Goal: Transaction & Acquisition: Purchase product/service

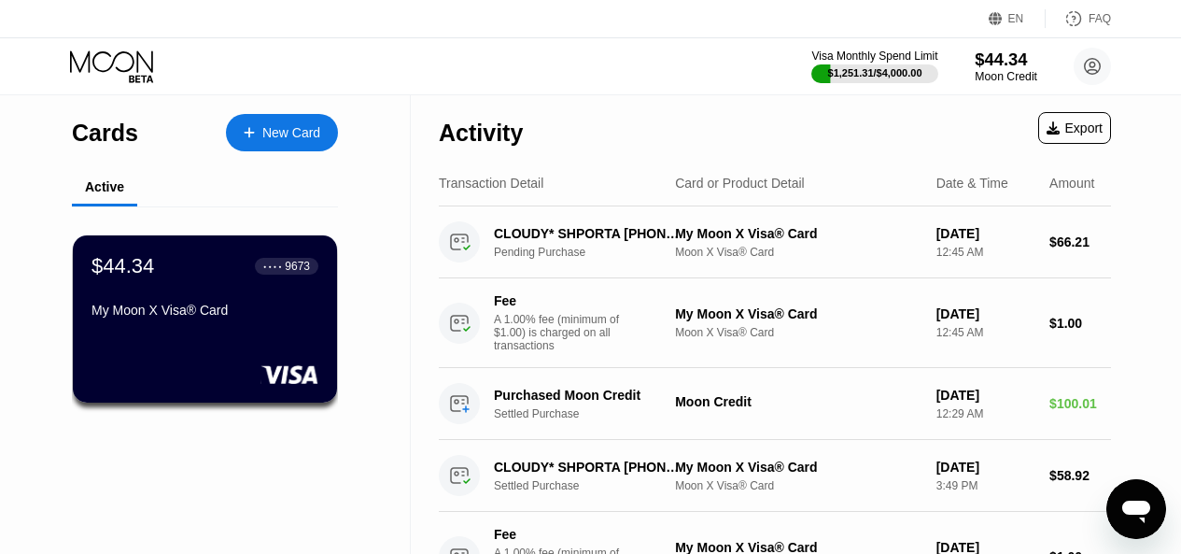
click at [1003, 67] on div "$44.34" at bounding box center [1006, 59] width 63 height 20
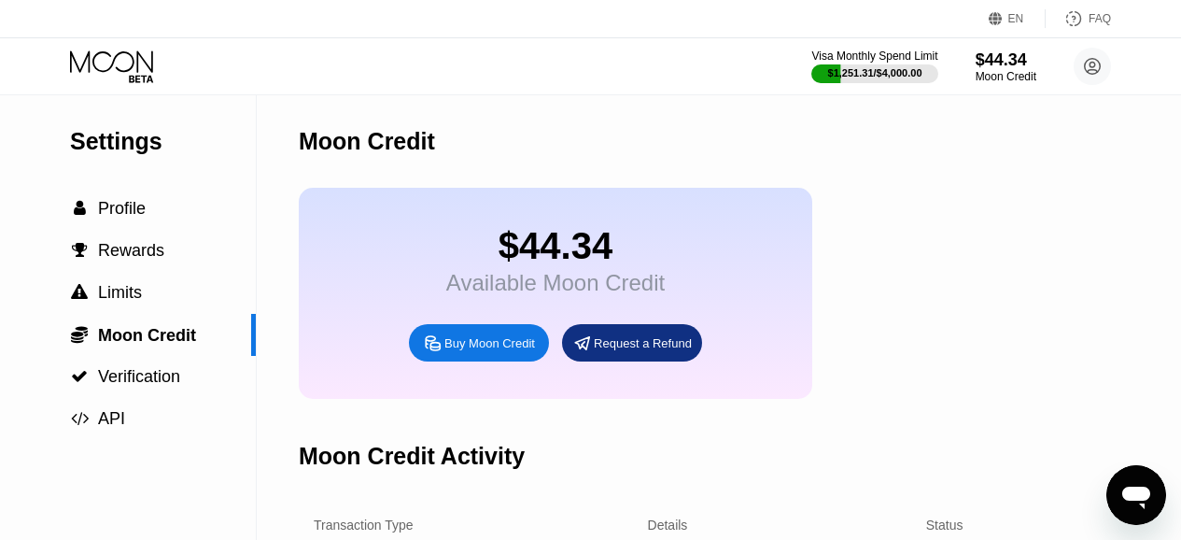
click at [494, 361] on div "Buy Moon Credit" at bounding box center [479, 342] width 140 height 37
type input "0"
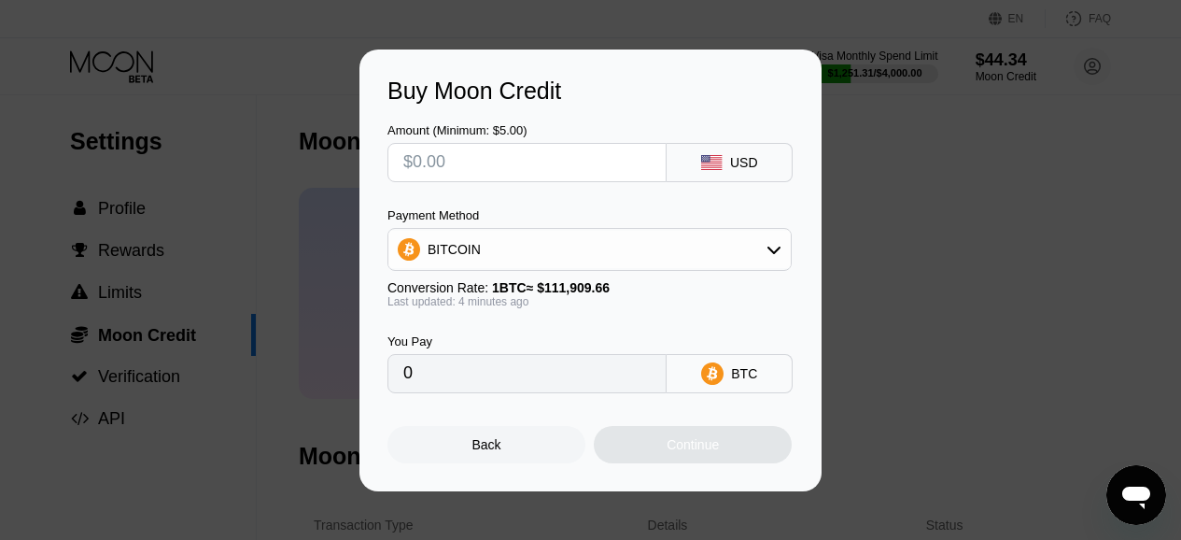
click at [478, 439] on div "Back" at bounding box center [486, 444] width 198 height 37
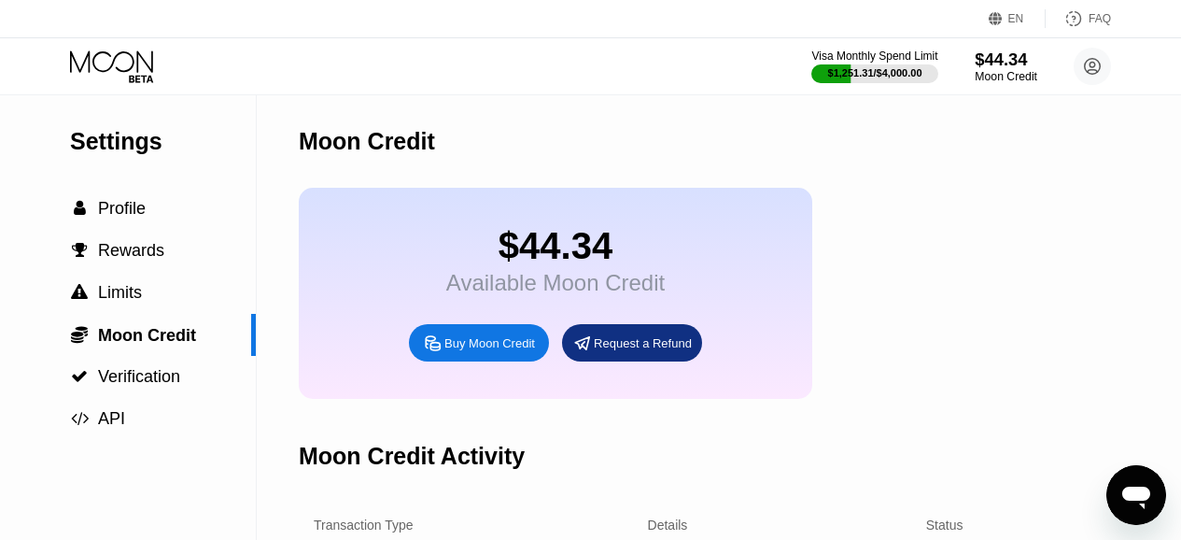
click at [1001, 57] on div "$44.34" at bounding box center [1006, 59] width 63 height 20
click at [468, 351] on div "Buy Moon Credit" at bounding box center [489, 343] width 91 height 16
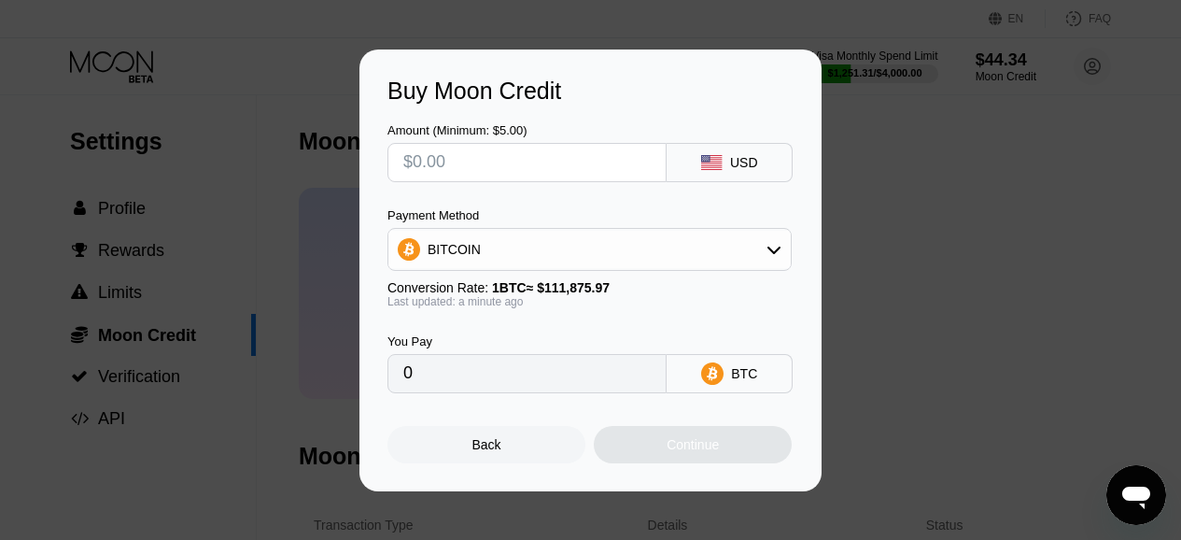
click at [499, 161] on input "text" at bounding box center [526, 162] width 247 height 37
type input "$5"
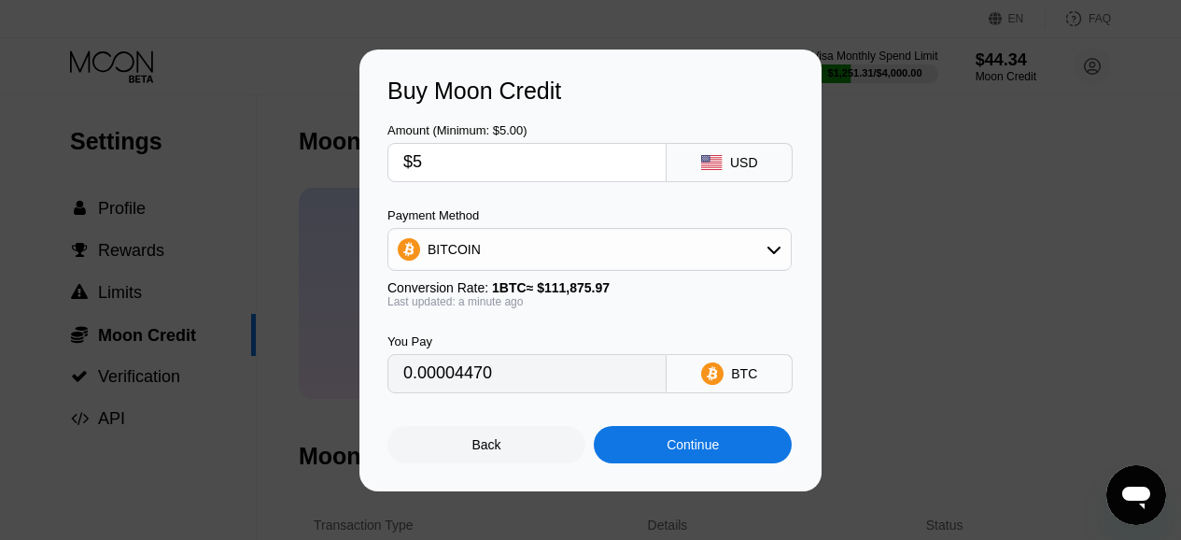
type input "0.00004470"
type input "$50"
type input "0.00044693"
type input "$500"
type input "0.00446924"
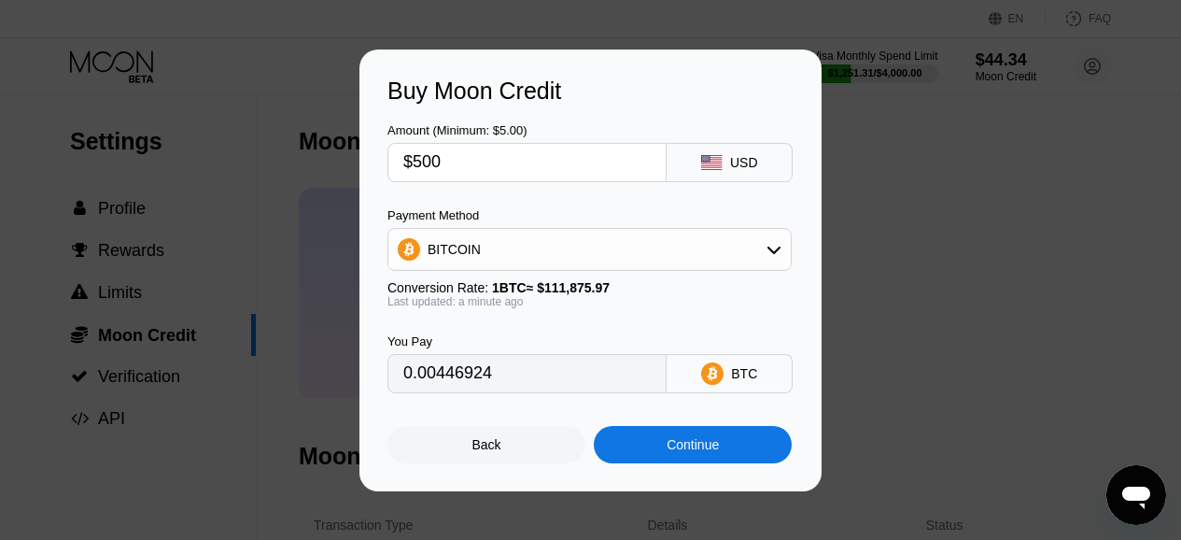
type input "$500"
click at [708, 316] on div "You Pay 0.00446924 BTC" at bounding box center [590, 350] width 406 height 85
click at [700, 450] on div "Continue" at bounding box center [692, 444] width 52 height 15
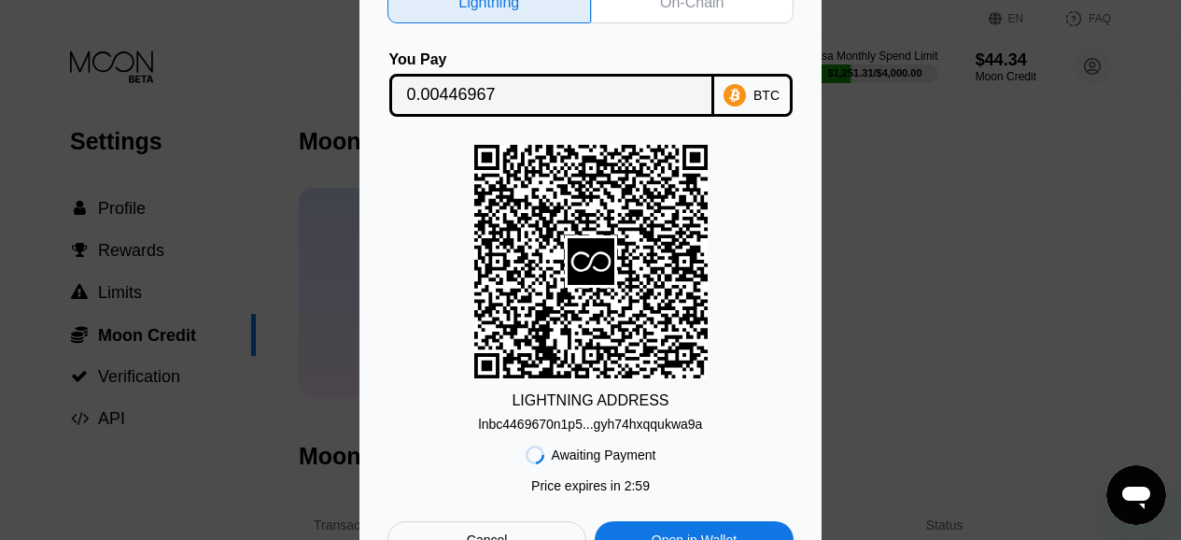
click at [674, 13] on div "On-Chain" at bounding box center [692, 2] width 203 height 41
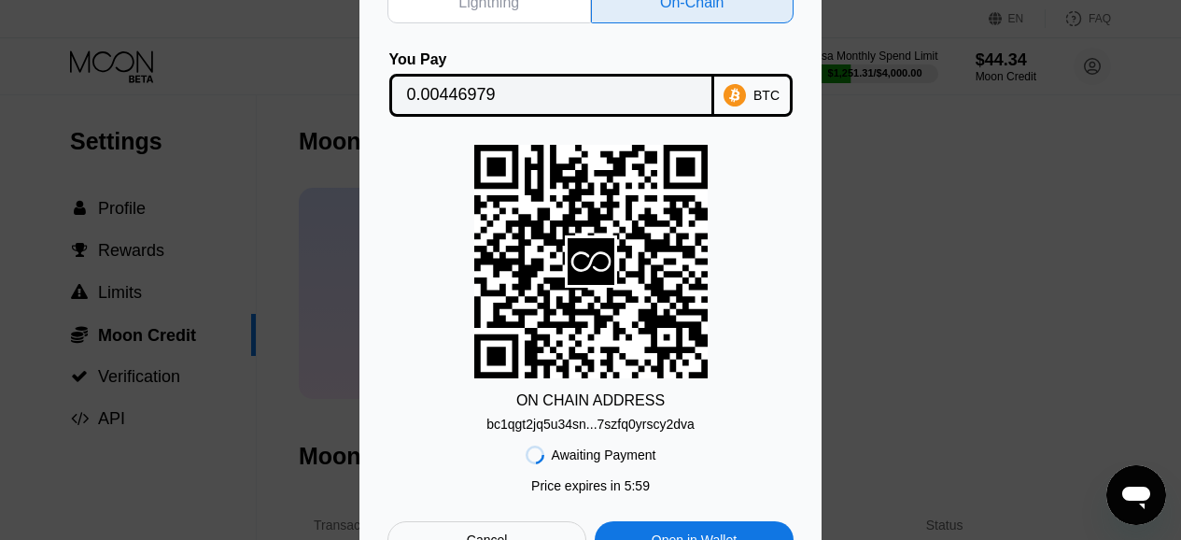
click at [625, 423] on div "bc1qgt2jq5u34sn...7szfq0yrscy2dva" at bounding box center [590, 423] width 208 height 15
click at [454, 84] on input "0.00446979" at bounding box center [551, 95] width 289 height 37
click at [439, 373] on div "ON CHAIN ADDRESS bc1qgt2jq5u34sn...7szfq0yrscy2dva" at bounding box center [590, 288] width 406 height 287
click at [384, 268] on div "Lightning On-Chain You Pay 0.00446979 BTC ON CHAIN ADDRESS bc1qgt2jq5u34sn...7s…" at bounding box center [590, 270] width 462 height 632
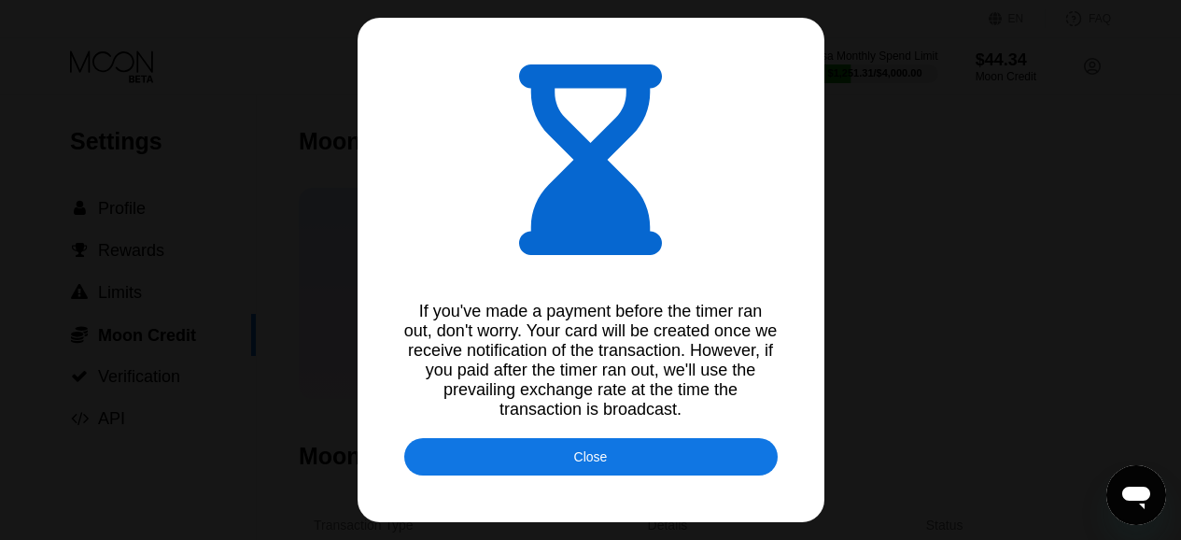
type input "0.00446539"
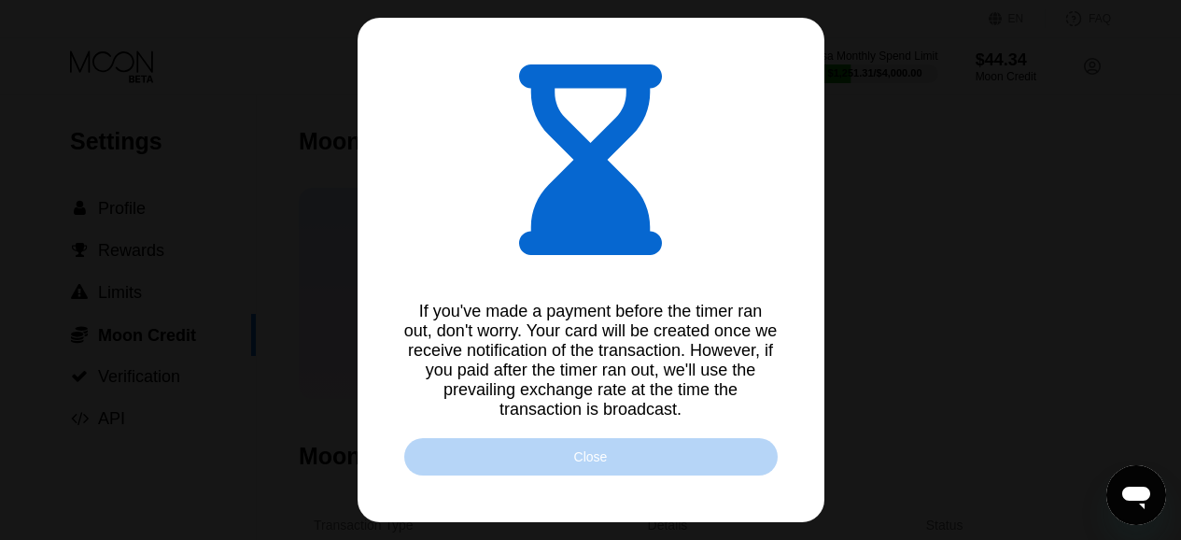
click at [675, 454] on div "Close" at bounding box center [590, 456] width 373 height 37
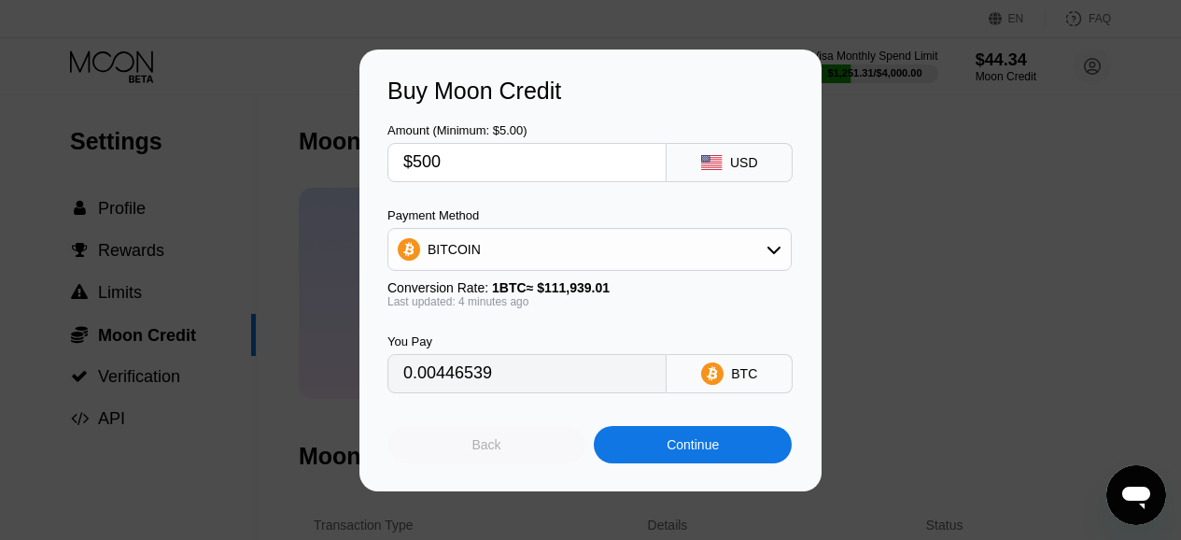
click at [524, 452] on div "Back" at bounding box center [486, 444] width 198 height 37
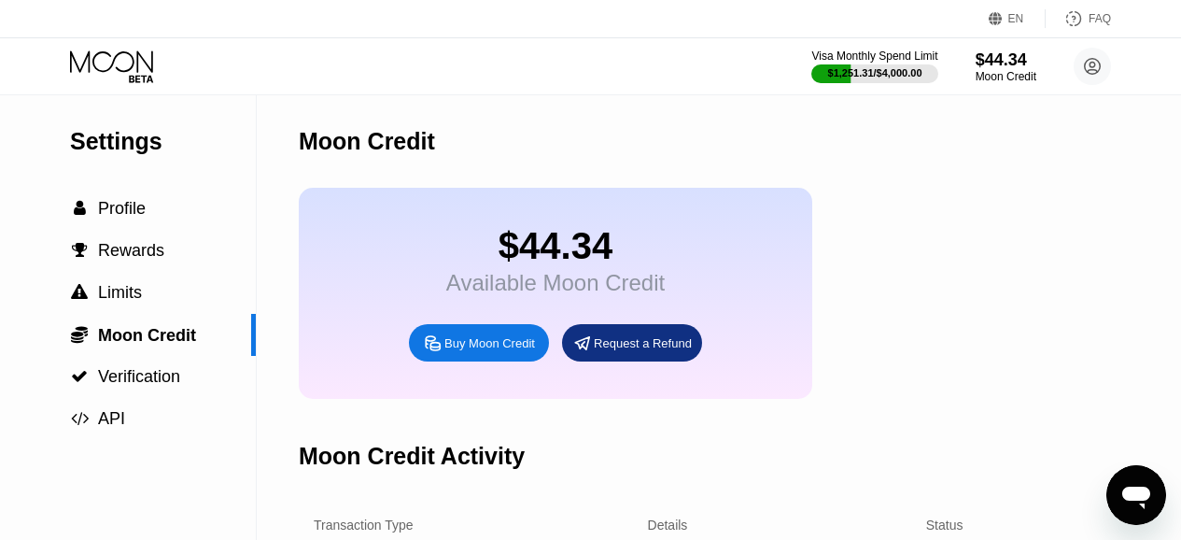
scroll to position [280, 0]
